Goal: Entertainment & Leisure: Consume media (video, audio)

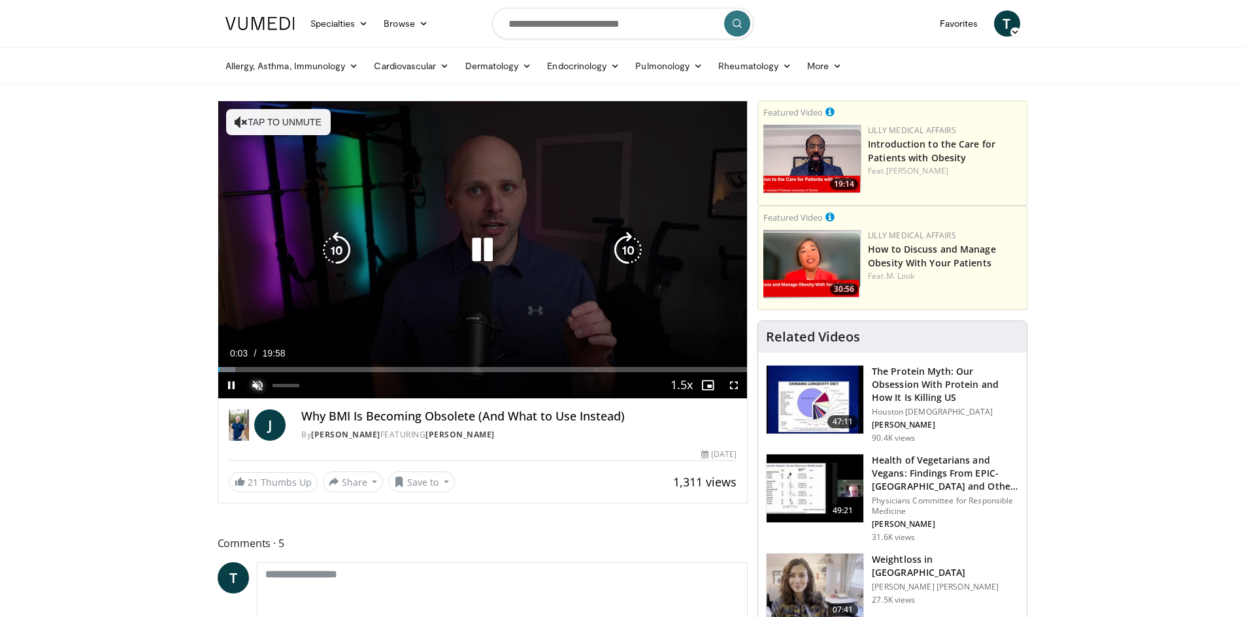
click at [258, 385] on span "Video Player" at bounding box center [257, 385] width 26 height 26
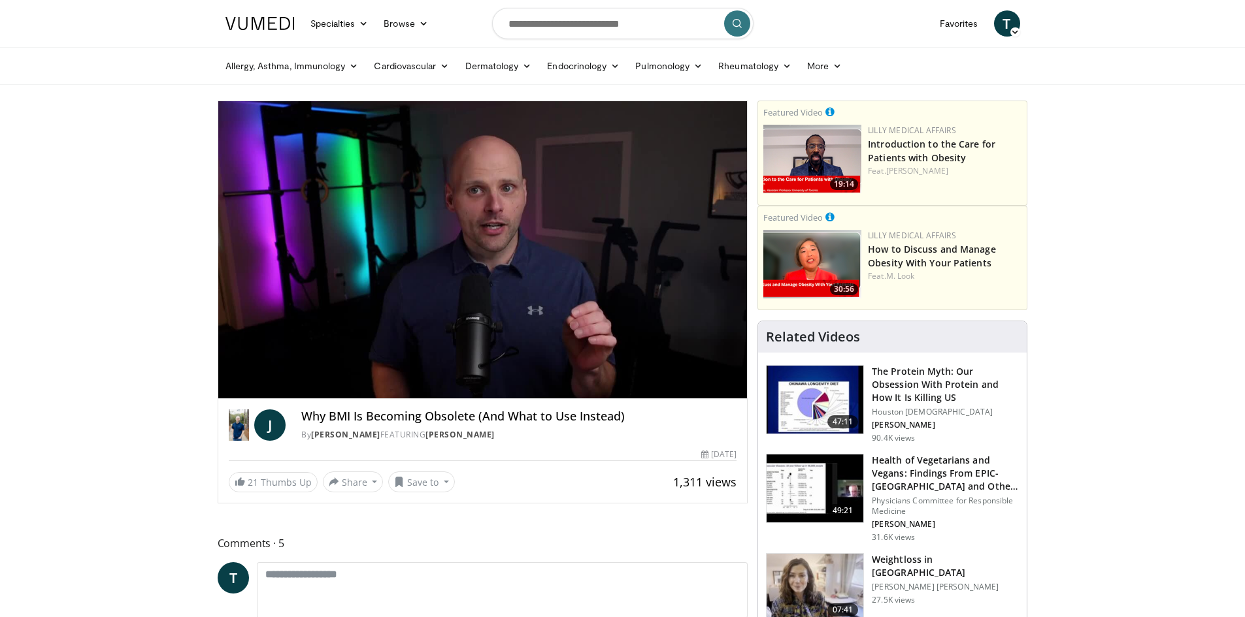
click at [636, 288] on video-js "**********" at bounding box center [482, 250] width 529 height 298
